Goal: Find specific page/section: Find specific page/section

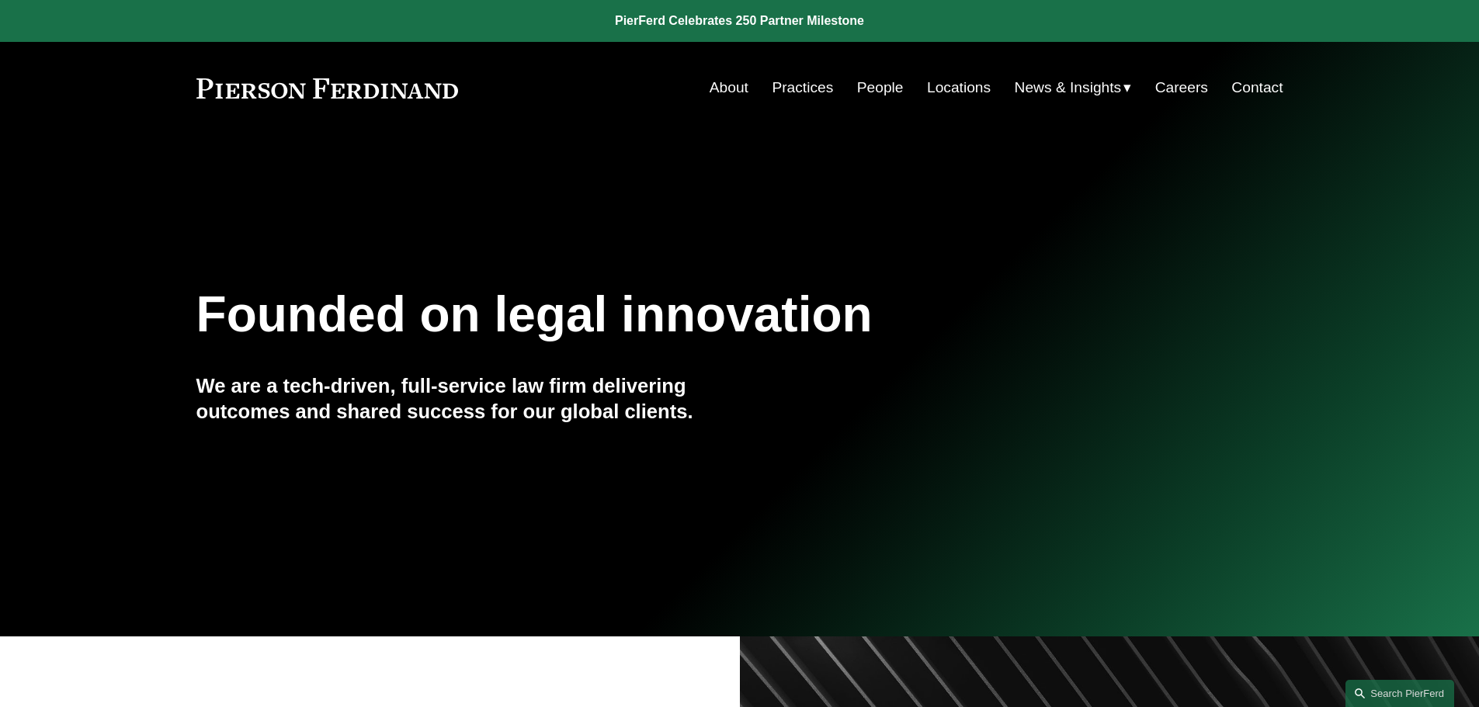
click at [940, 89] on link "Locations" at bounding box center [959, 87] width 64 height 29
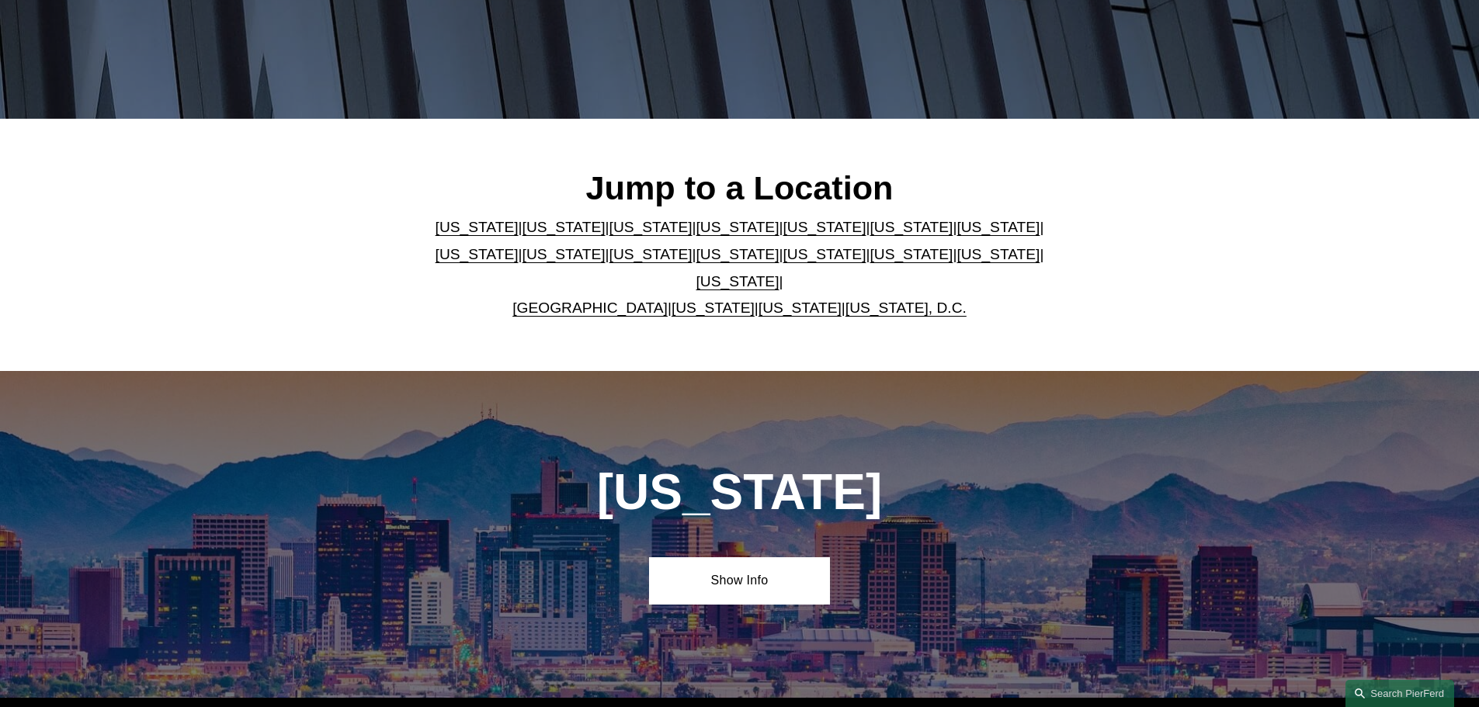
scroll to position [543, 0]
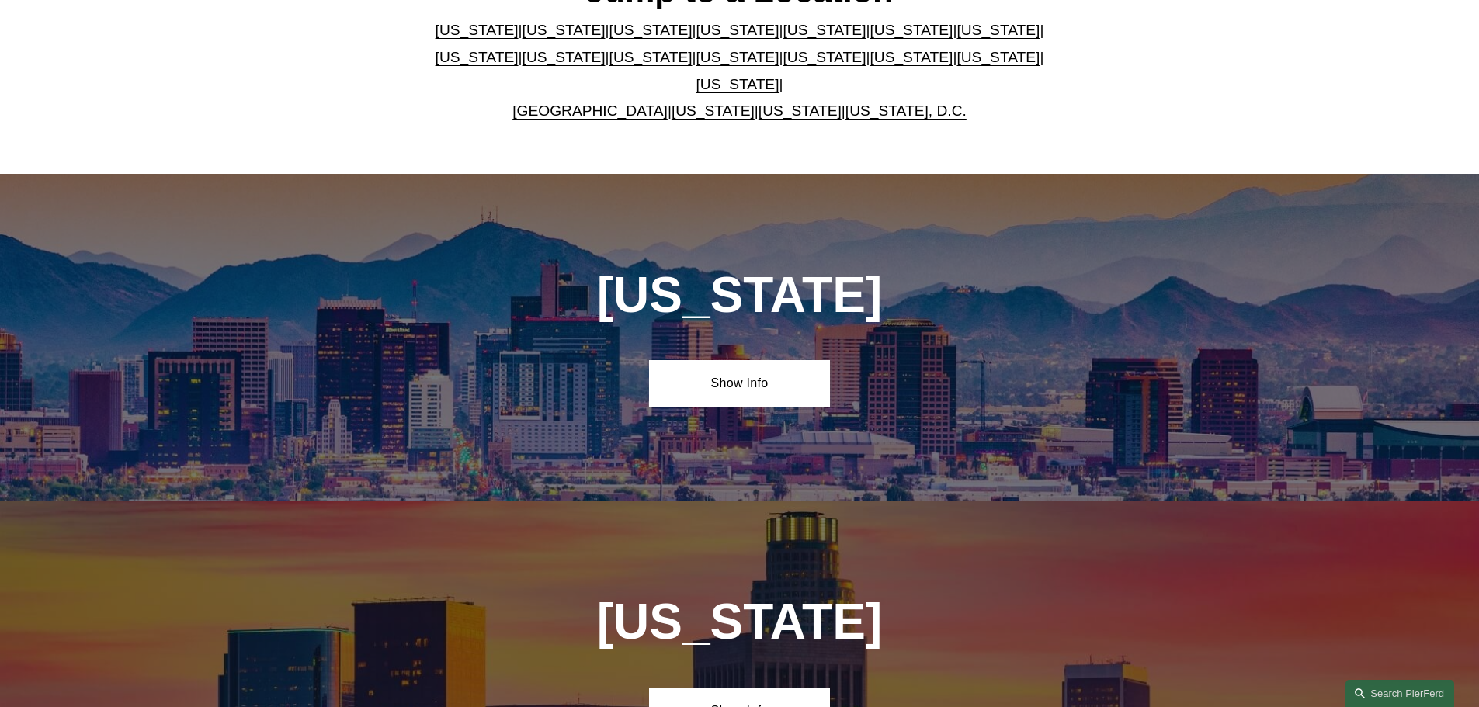
click at [919, 102] on link "[US_STATE], D.C." at bounding box center [905, 110] width 121 height 16
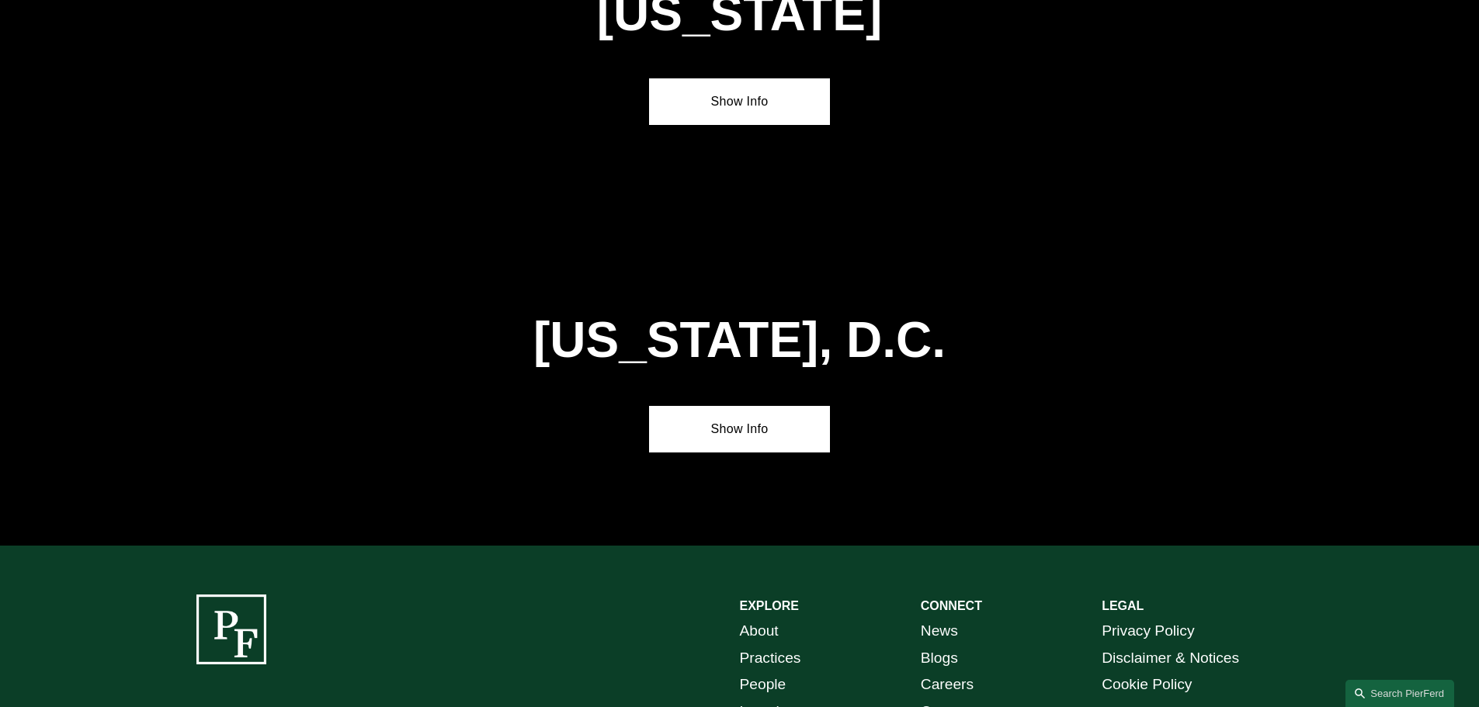
scroll to position [6567, 0]
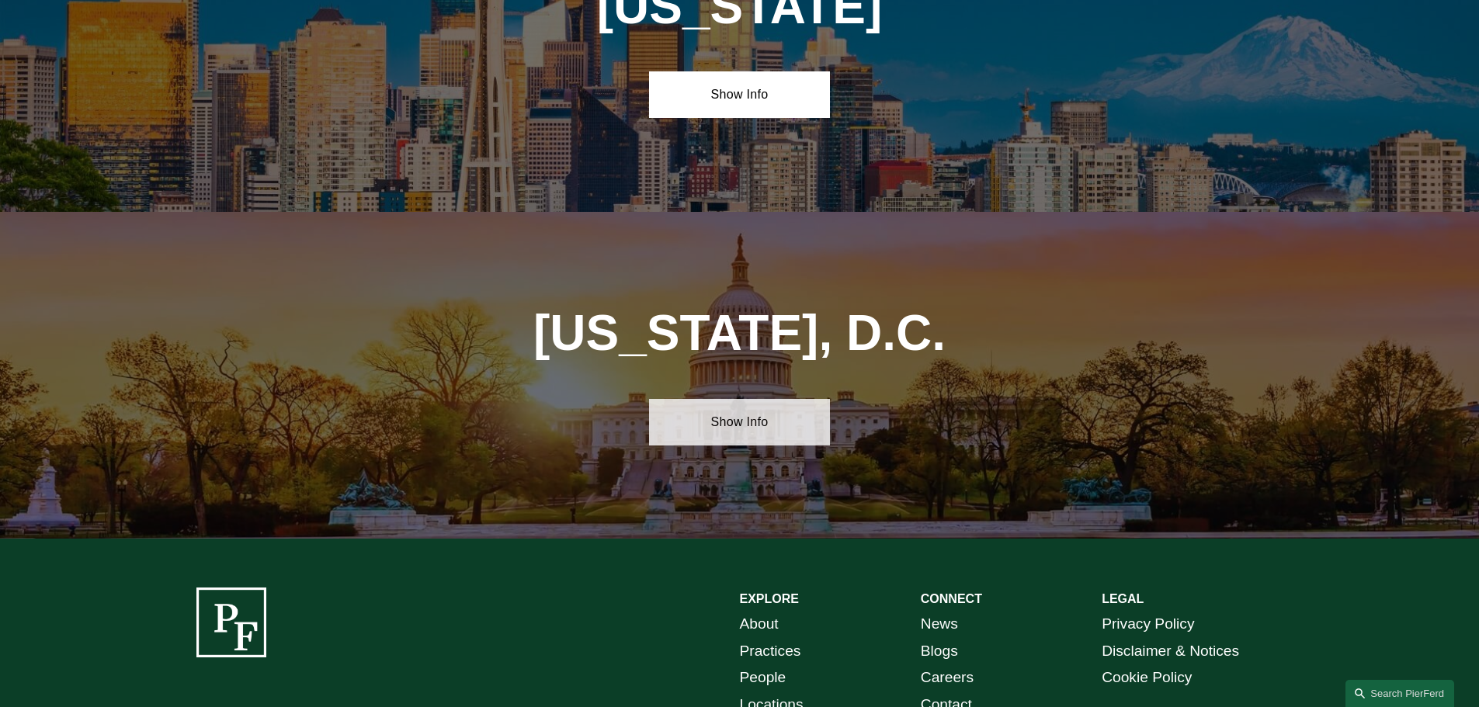
click at [755, 399] on link "Show Info" at bounding box center [739, 422] width 181 height 47
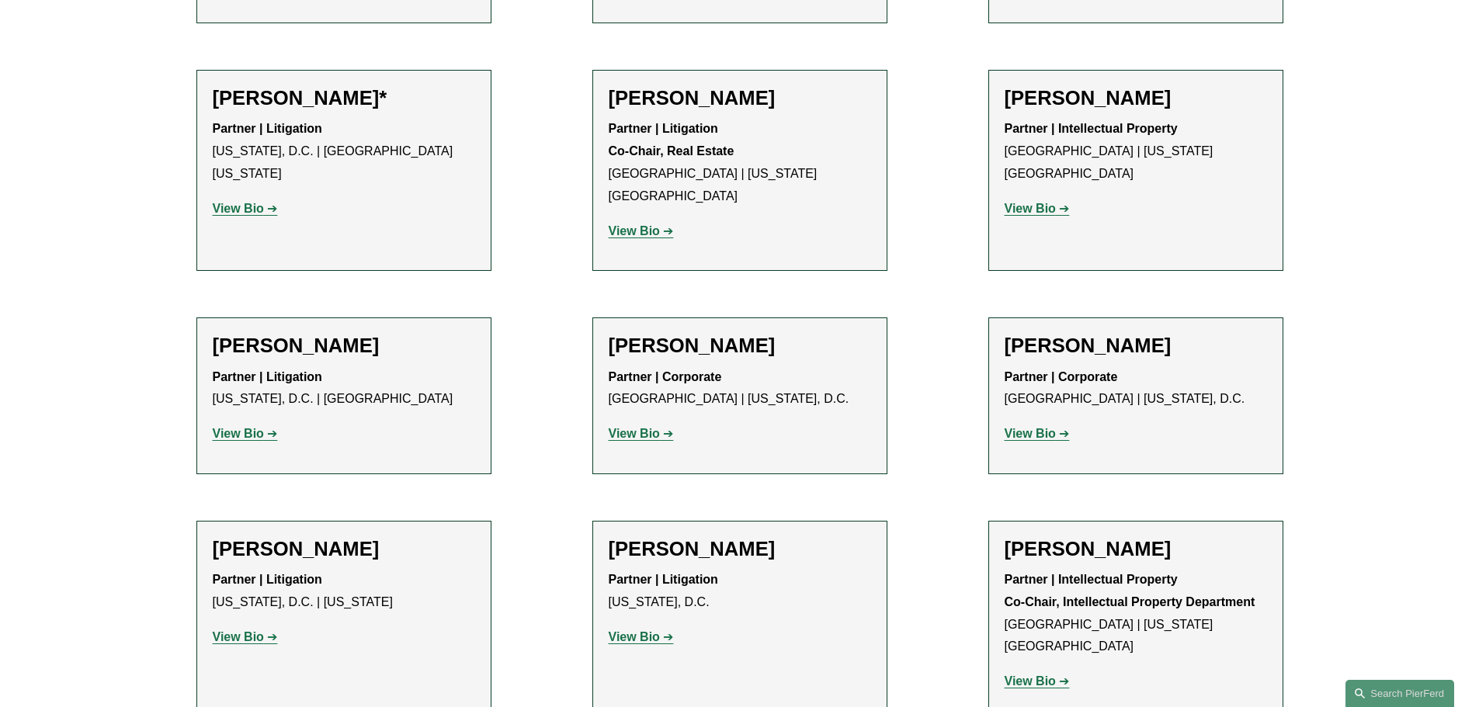
scroll to position [1397, 0]
